Goal: Transaction & Acquisition: Purchase product/service

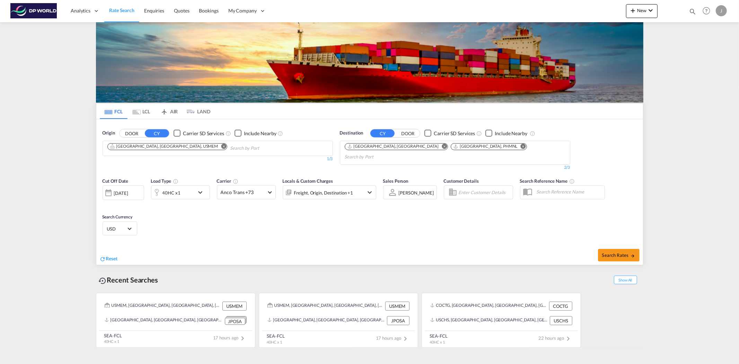
click at [217, 150] on div "Chips container. Use arrow keys to select chips." at bounding box center [222, 146] width 10 height 7
click at [162, 141] on md-chips-wrap "[GEOGRAPHIC_DATA], [GEOGRAPHIC_DATA], USMEM" at bounding box center [202, 147] width 193 height 13
click at [221, 143] on md-icon "Remove" at bounding box center [223, 145] width 5 height 5
click at [139, 150] on body "Analytics Reports Dashboard Rate Search Enquiries Quotes Bookings" at bounding box center [369, 182] width 739 height 364
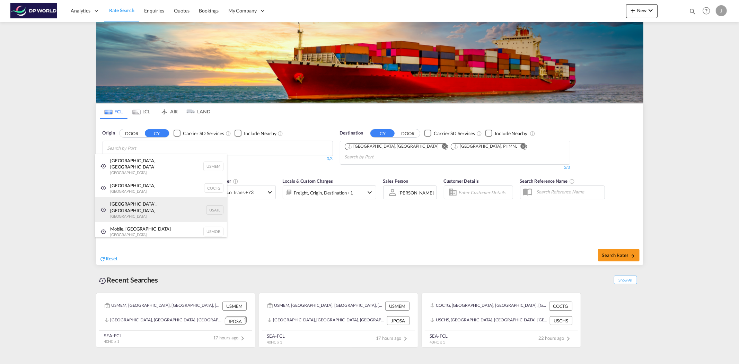
click at [149, 197] on div "[GEOGRAPHIC_DATA], [GEOGRAPHIC_DATA] [GEOGRAPHIC_DATA] USATL" at bounding box center [161, 209] width 132 height 25
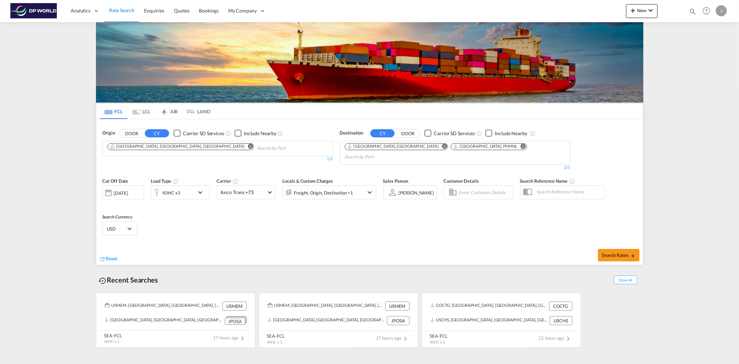
click at [442, 146] on md-icon "Remove" at bounding box center [444, 145] width 5 height 5
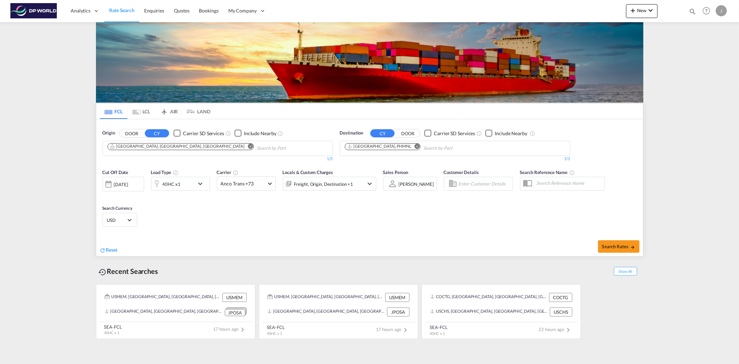
click at [415, 145] on md-icon "Remove" at bounding box center [417, 145] width 5 height 5
click at [386, 145] on input "Chips input." at bounding box center [378, 148] width 66 height 11
drag, startPoint x: 373, startPoint y: 147, endPoint x: 185, endPoint y: 120, distance: 190.6
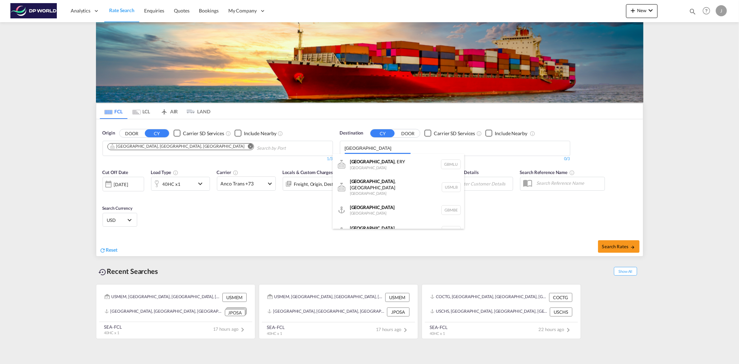
click at [365, 146] on body "Analytics Reports Dashboard Rate Search Enquiries Quotes Bookings" at bounding box center [369, 182] width 739 height 364
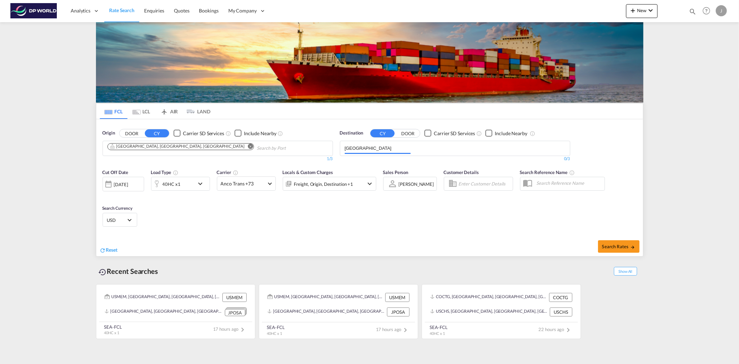
click at [365, 146] on input "[GEOGRAPHIC_DATA]" at bounding box center [378, 148] width 66 height 11
type input "aumel"
click at [382, 158] on div "[GEOGRAPHIC_DATA] [GEOGRAPHIC_DATA] AUMEL" at bounding box center [399, 164] width 132 height 21
click at [200, 185] on md-icon "icon-chevron-down" at bounding box center [202, 184] width 12 height 8
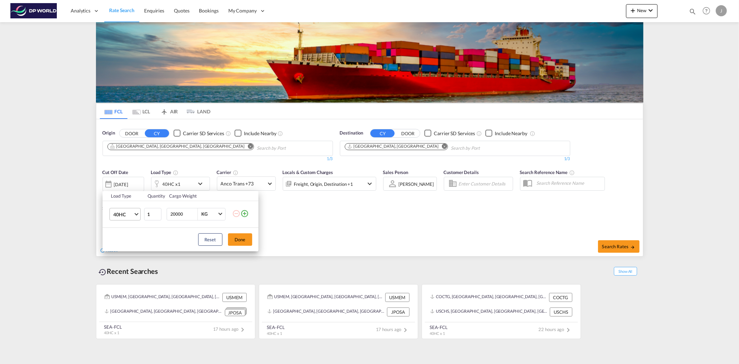
click at [133, 214] on span "40HC" at bounding box center [123, 214] width 20 height 7
click at [137, 184] on md-option "20GP" at bounding box center [130, 181] width 47 height 17
click at [238, 240] on button "Done" at bounding box center [240, 239] width 24 height 12
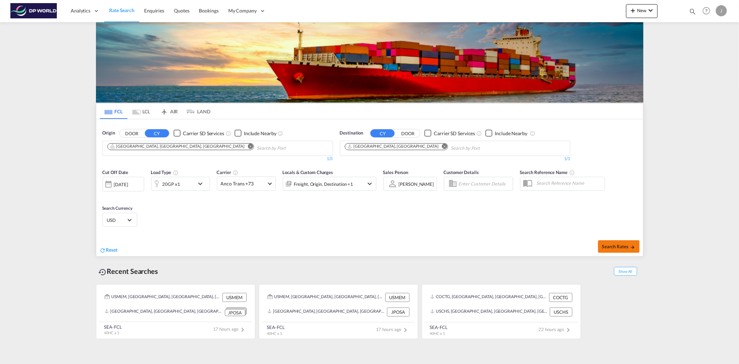
click at [627, 245] on span "Search Rates" at bounding box center [618, 247] width 33 height 6
type input "USATL to AUMEL / [DATE]"
